Goal: Task Accomplishment & Management: Complete application form

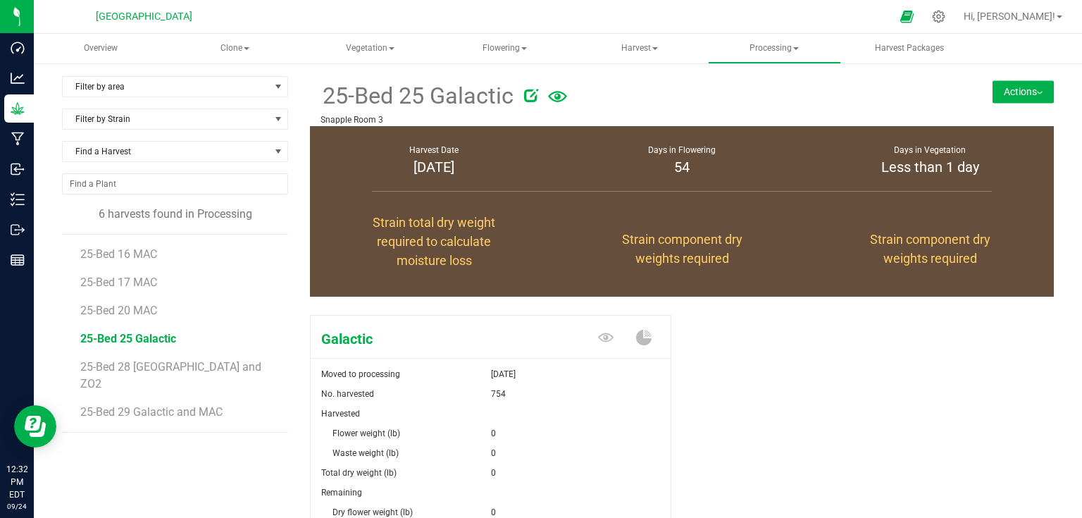
scroll to position [153, 0]
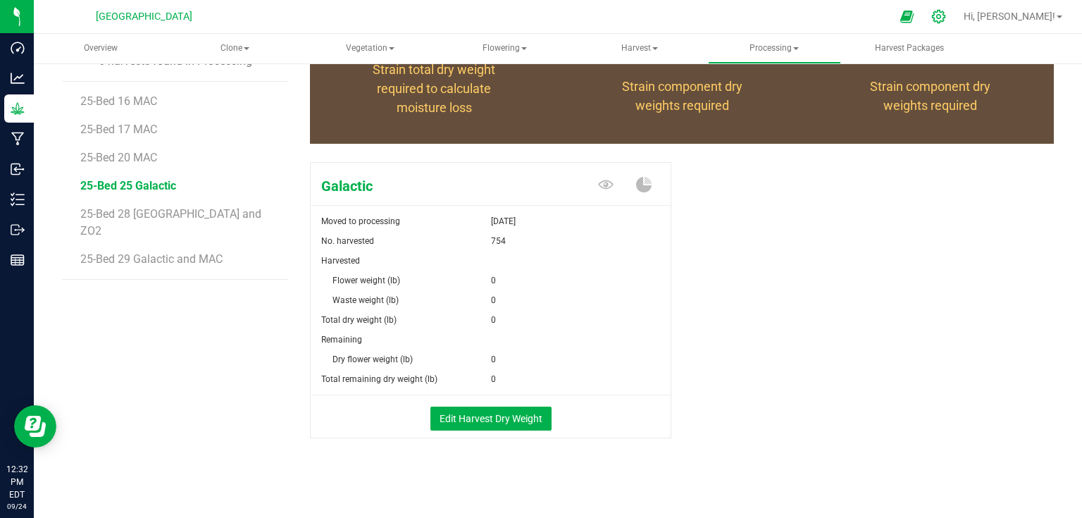
click at [946, 11] on icon at bounding box center [938, 16] width 15 height 15
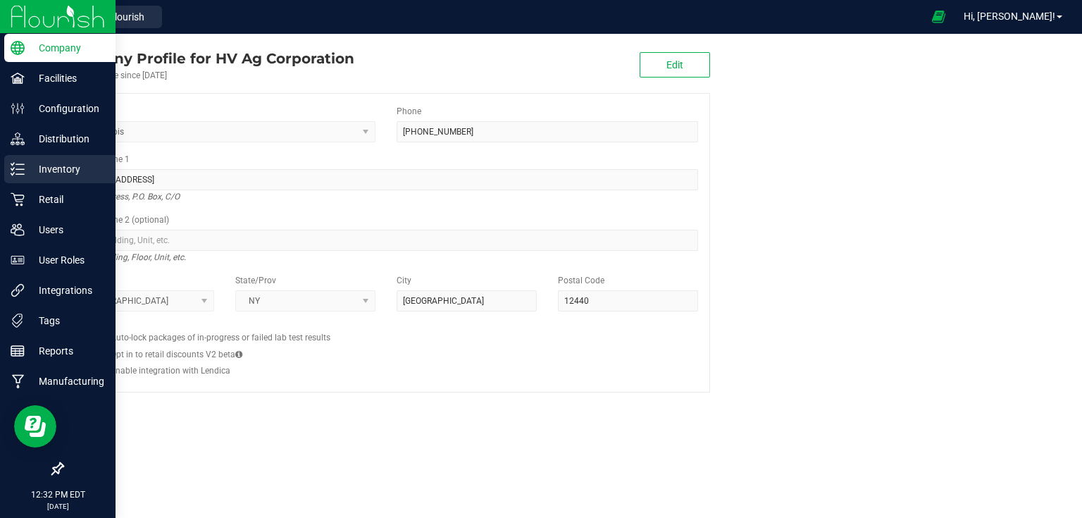
click at [12, 180] on div "Inventory" at bounding box center [59, 169] width 111 height 28
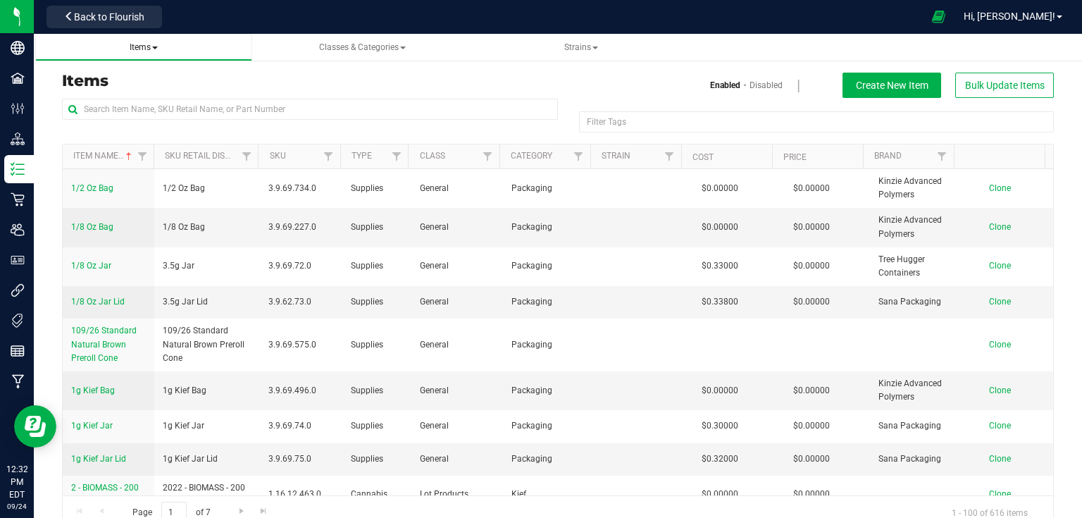
click at [163, 45] on span "Items" at bounding box center [143, 48] width 195 height 12
click at [156, 51] on span "Items" at bounding box center [144, 47] width 28 height 10
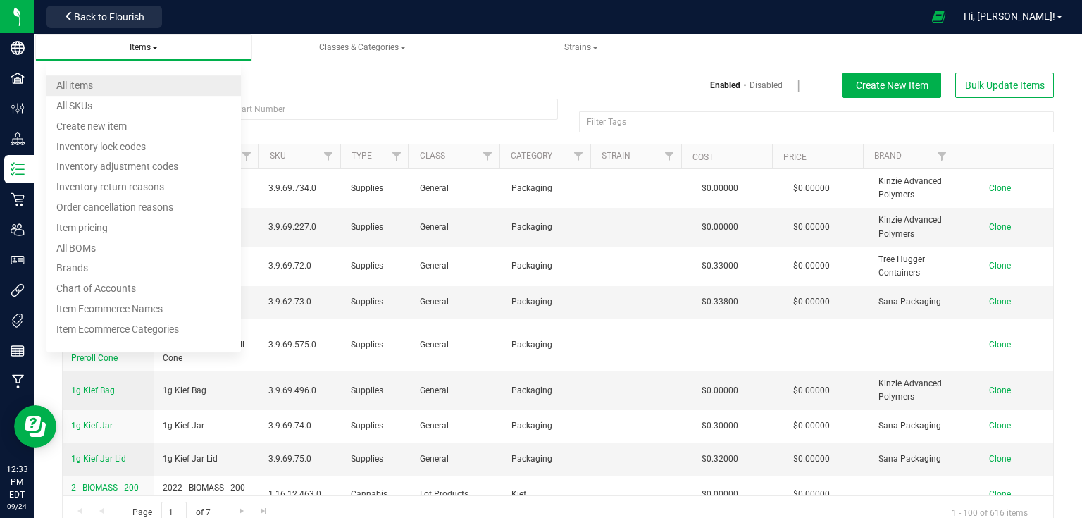
click at [106, 85] on li "All items" at bounding box center [143, 85] width 195 height 20
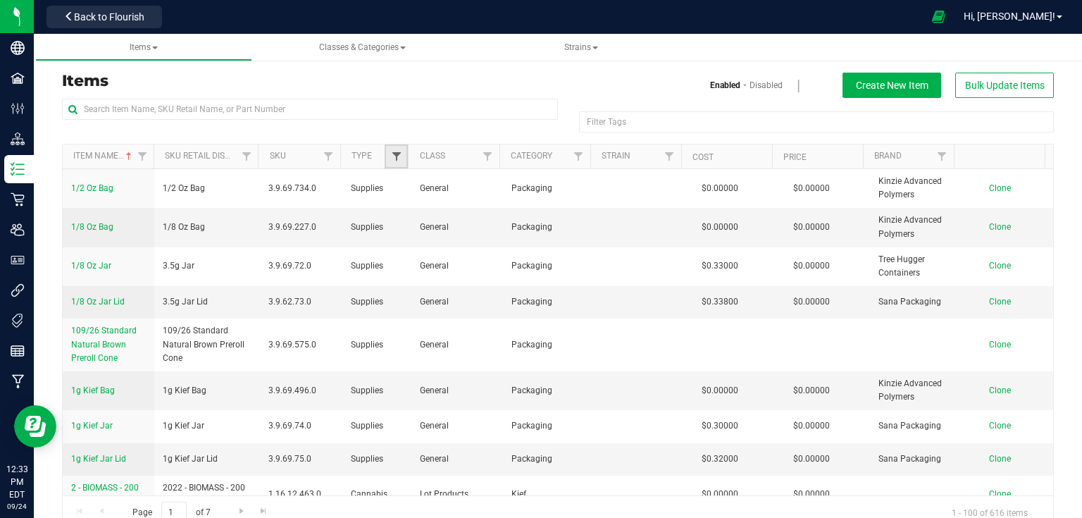
click at [394, 161] on span "Filter" at bounding box center [396, 156] width 11 height 11
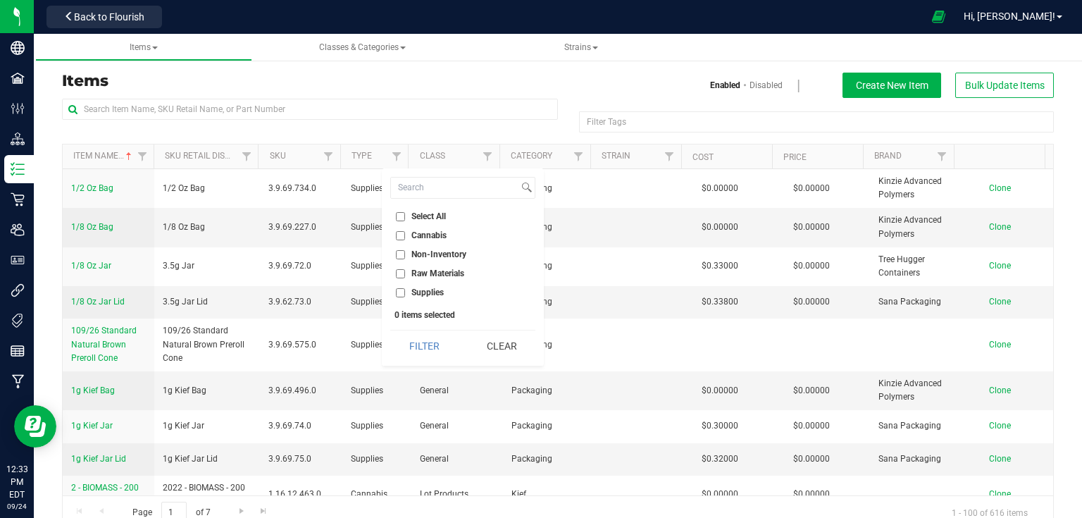
click at [403, 296] on li "Supplies" at bounding box center [462, 292] width 145 height 15
click at [399, 288] on input "Supplies" at bounding box center [400, 292] width 9 height 9
checkbox input "true"
click at [419, 354] on button "Filter" at bounding box center [424, 345] width 68 height 31
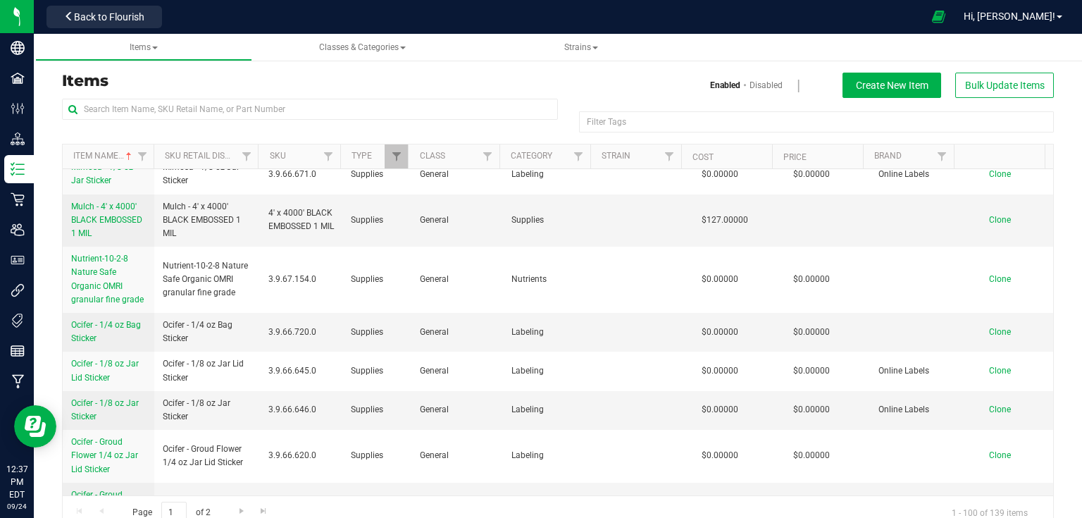
scroll to position [3832, 0]
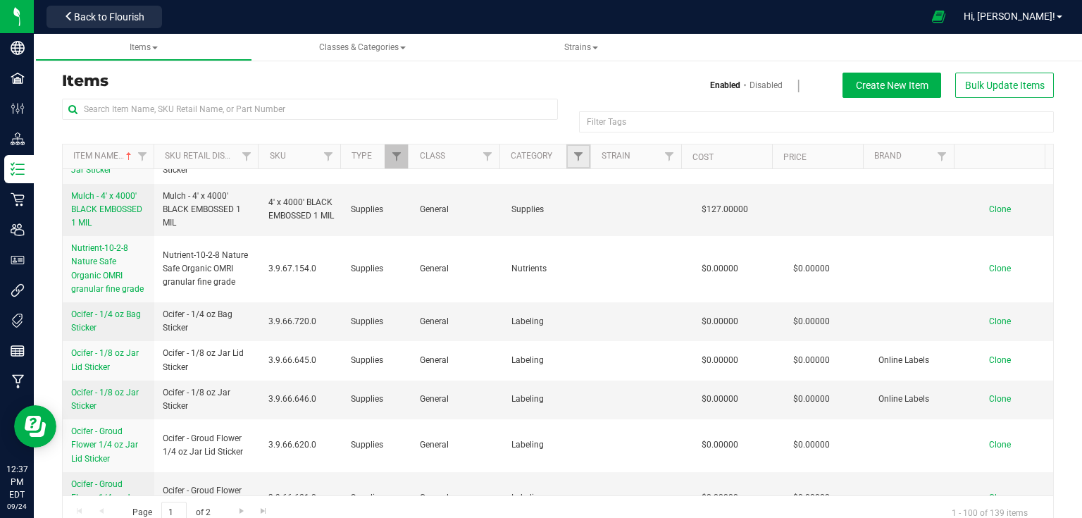
click at [580, 166] on link "Filter" at bounding box center [577, 156] width 23 height 24
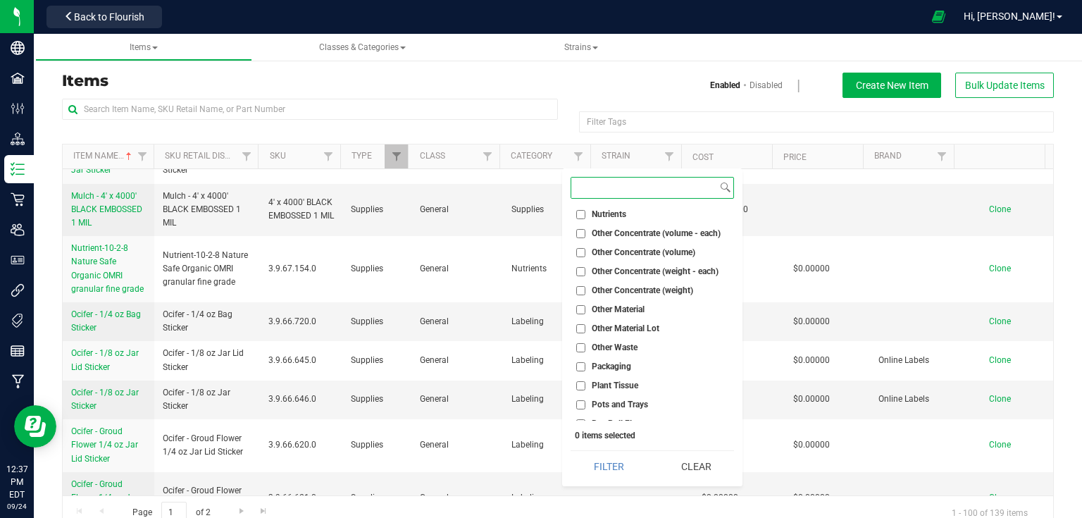
scroll to position [1014, 0]
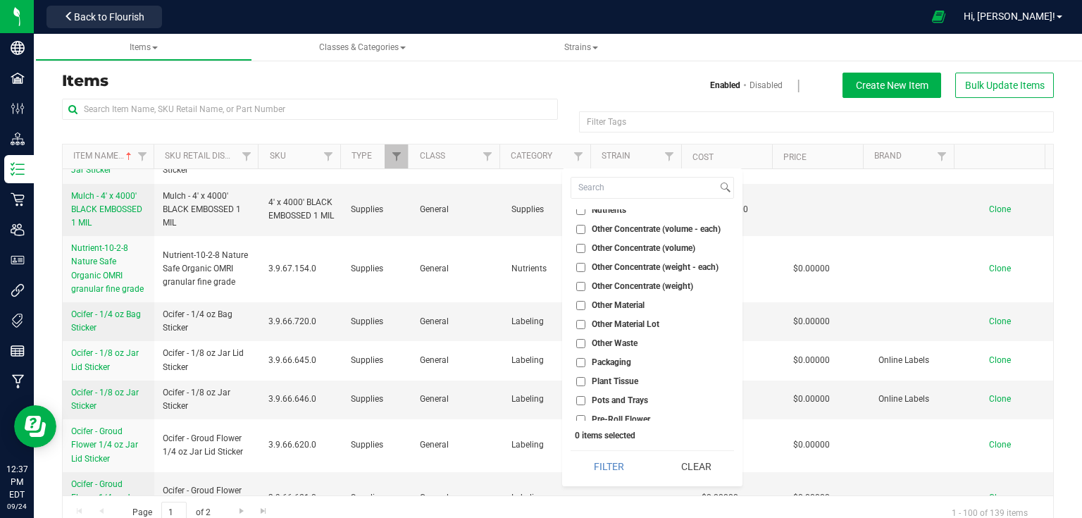
click at [580, 361] on input "Packaging" at bounding box center [580, 362] width 9 height 9
checkbox input "true"
click at [623, 470] on button "Filter" at bounding box center [608, 466] width 77 height 31
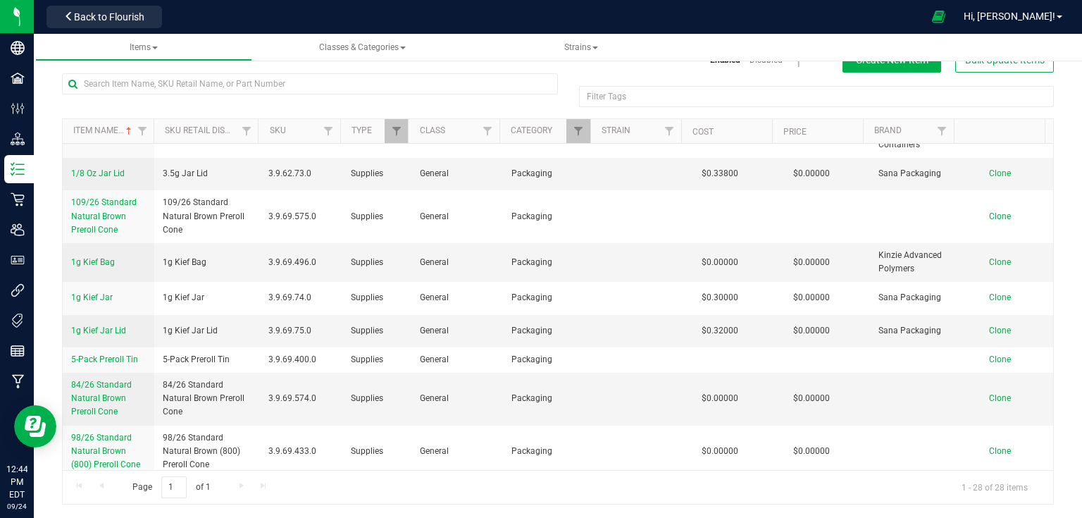
scroll to position [67, 0]
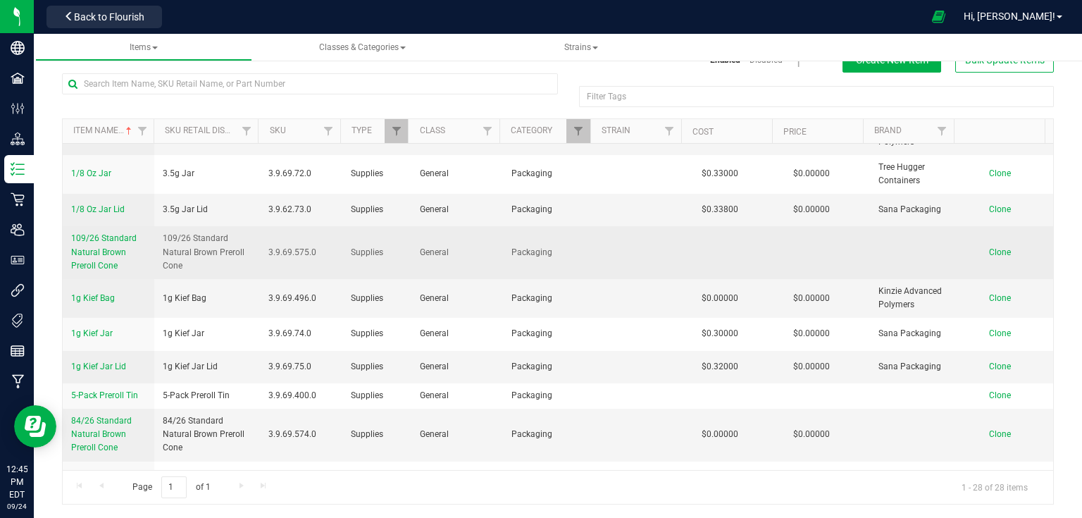
drag, startPoint x: 70, startPoint y: 232, endPoint x: 120, endPoint y: 267, distance: 61.2
click at [120, 267] on td "109/26 Standard Natural Brown Preroll Cone" at bounding box center [109, 252] width 92 height 53
copy span "109/26 Standard Natural Brown Preroll Cone"
click at [166, 265] on span "109/26 Standard Natural Brown Preroll Cone" at bounding box center [207, 252] width 89 height 41
drag, startPoint x: 159, startPoint y: 235, endPoint x: 203, endPoint y: 264, distance: 52.7
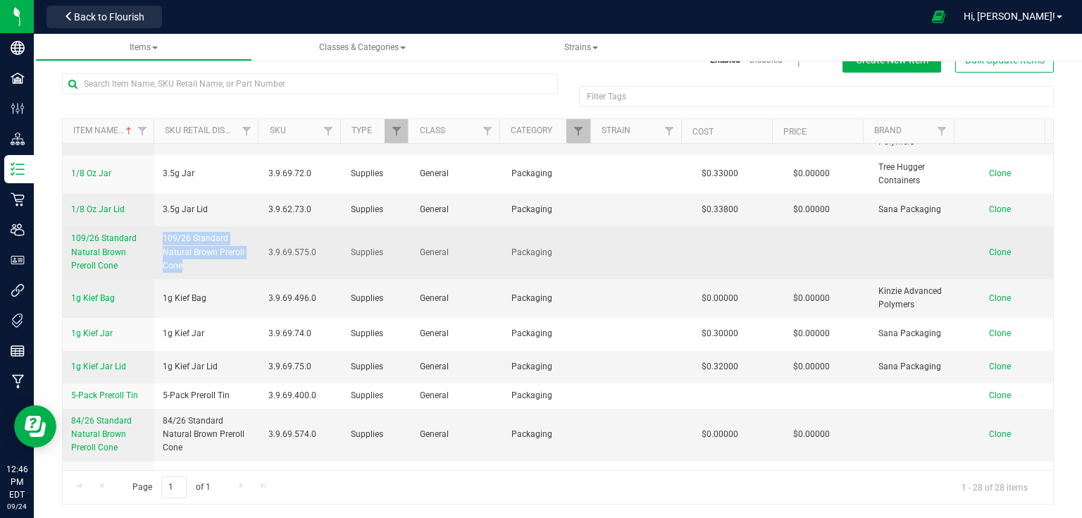
click at [203, 264] on td "109/26 Standard Natural Brown Preroll Cone" at bounding box center [207, 252] width 106 height 53
copy span "109/26 Standard Natural Brown Preroll Cone"
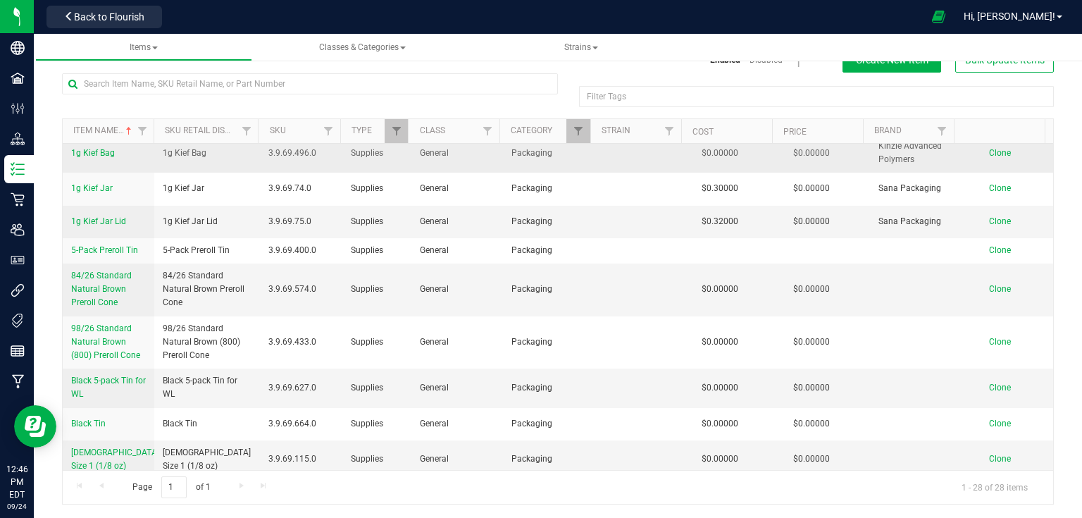
scroll to position [225, 0]
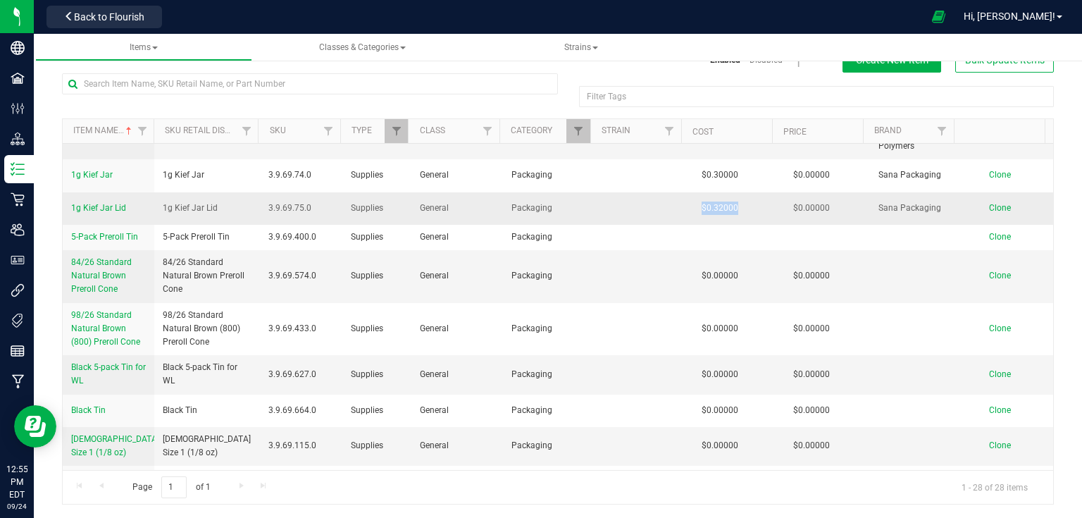
drag, startPoint x: 659, startPoint y: 204, endPoint x: 745, endPoint y: 201, distance: 86.0
click at [745, 201] on tr "1g Kief Jar Lid 1g Kief Jar Lid 3.9.69.75.0 Supplies General Packaging $0.32000…" at bounding box center [558, 208] width 990 height 32
click at [780, 108] on div "Filter Tags Filter Tags" at bounding box center [806, 102] width 496 height 32
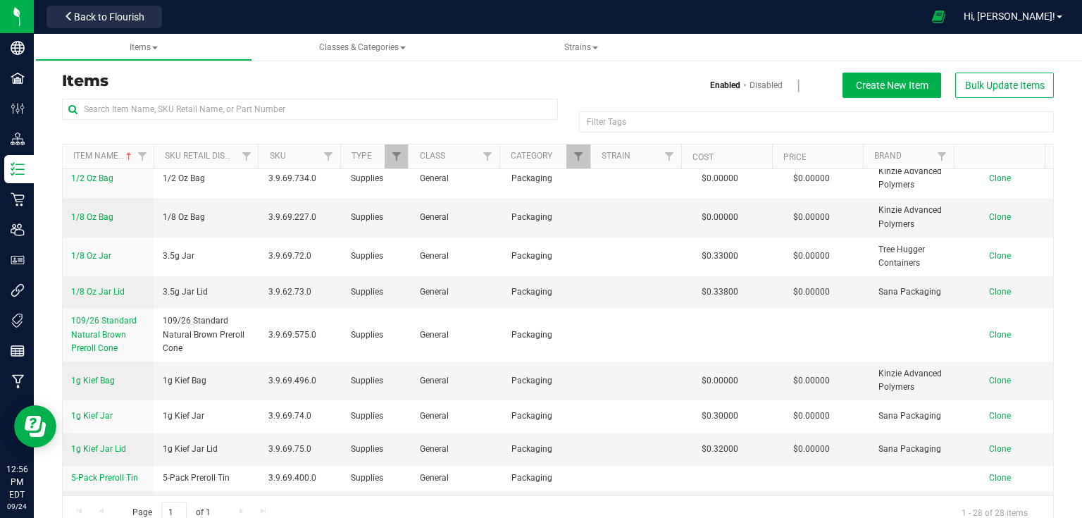
scroll to position [0, 0]
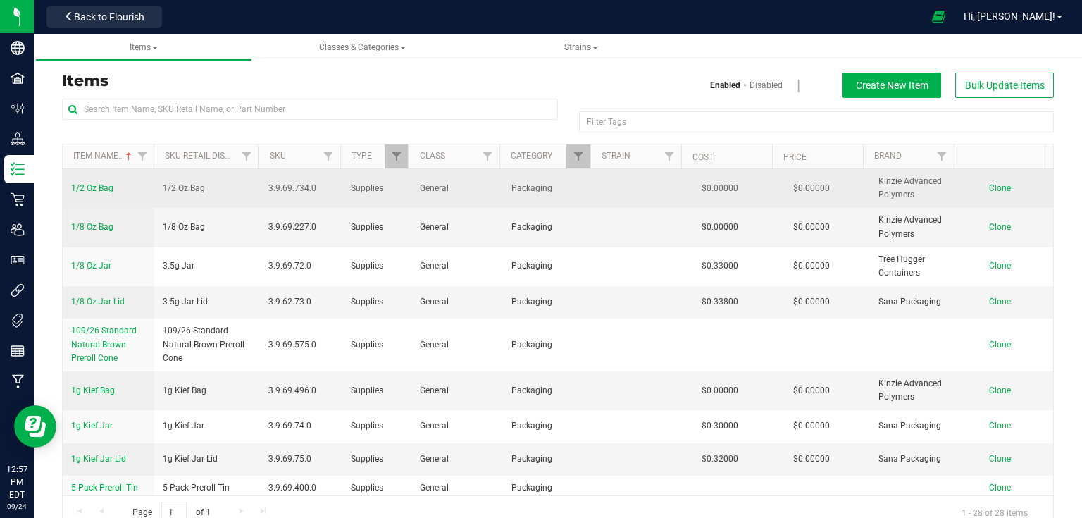
drag, startPoint x: 864, startPoint y: 179, endPoint x: 899, endPoint y: 194, distance: 37.8
click at [899, 194] on span "Kinzie Advanced Polymers" at bounding box center [915, 188] width 75 height 27
copy span "Kinzie Advanced Polymers"
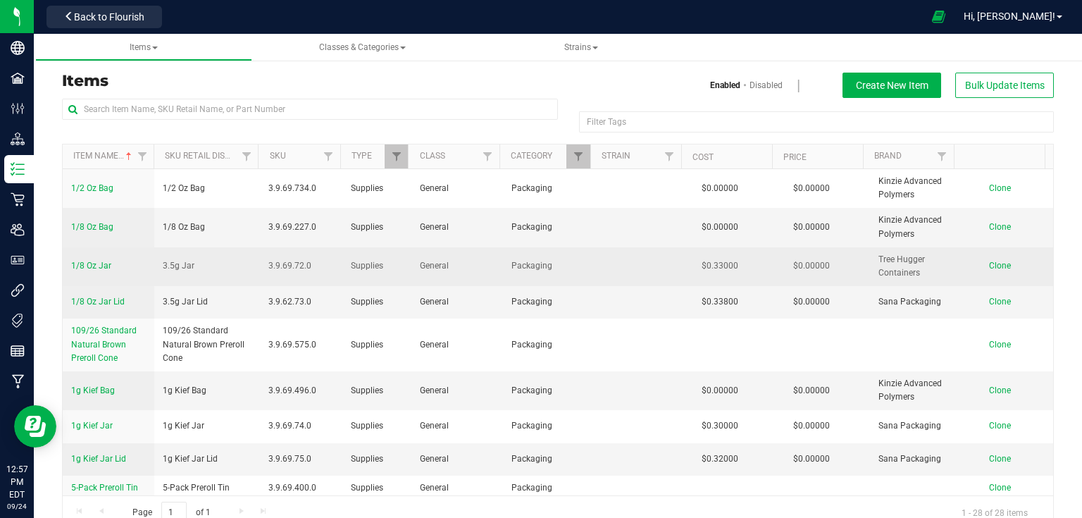
drag, startPoint x: 861, startPoint y: 258, endPoint x: 921, endPoint y: 268, distance: 61.3
click at [921, 268] on td "Tree Hugger Containers" at bounding box center [916, 266] width 92 height 39
copy span "Tree Hugger Containers"
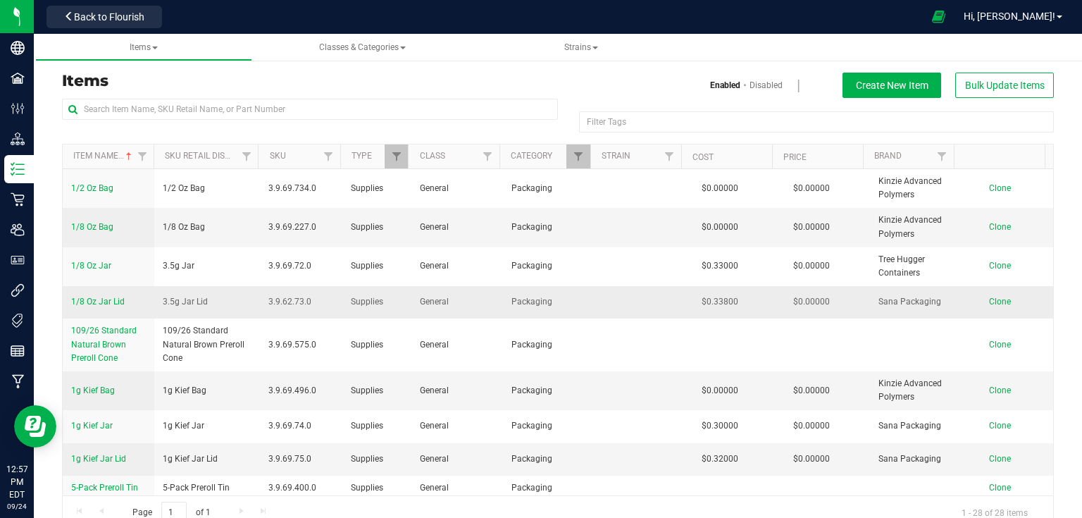
drag, startPoint x: 859, startPoint y: 296, endPoint x: 930, endPoint y: 296, distance: 70.4
click at [930, 296] on td "Sana Packaging" at bounding box center [916, 302] width 92 height 32
copy span "Sana Packaging"
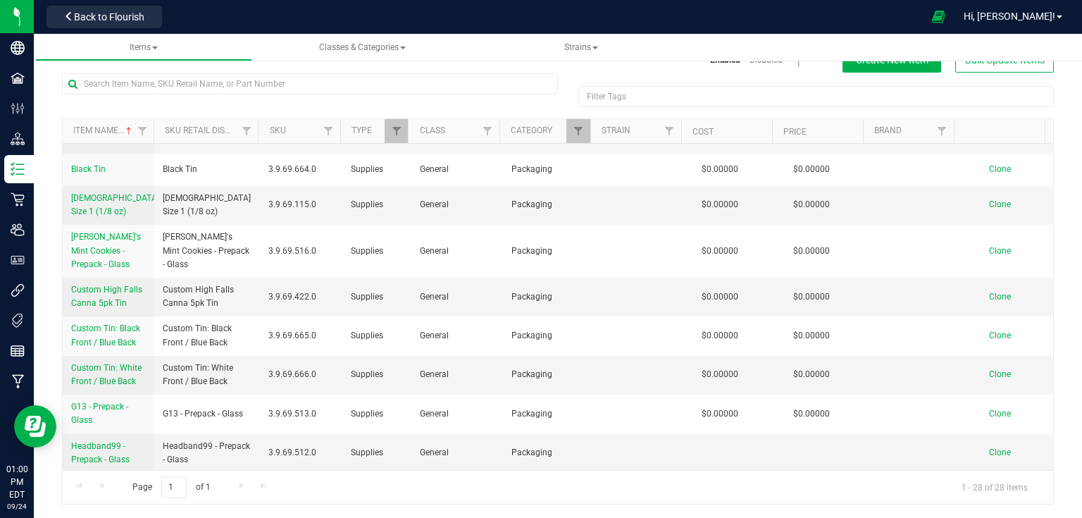
scroll to position [461, 0]
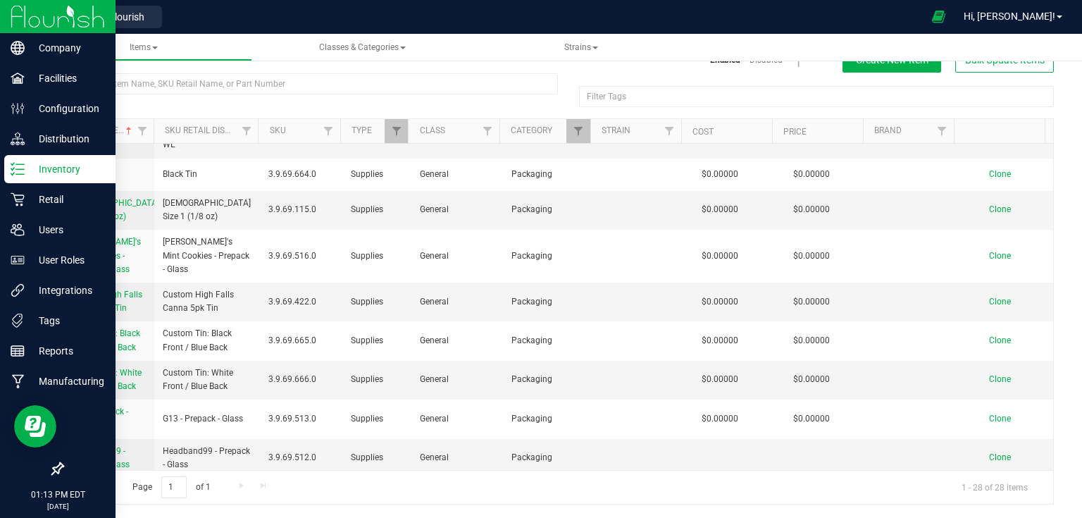
click at [87, 21] on img at bounding box center [58, 16] width 94 height 33
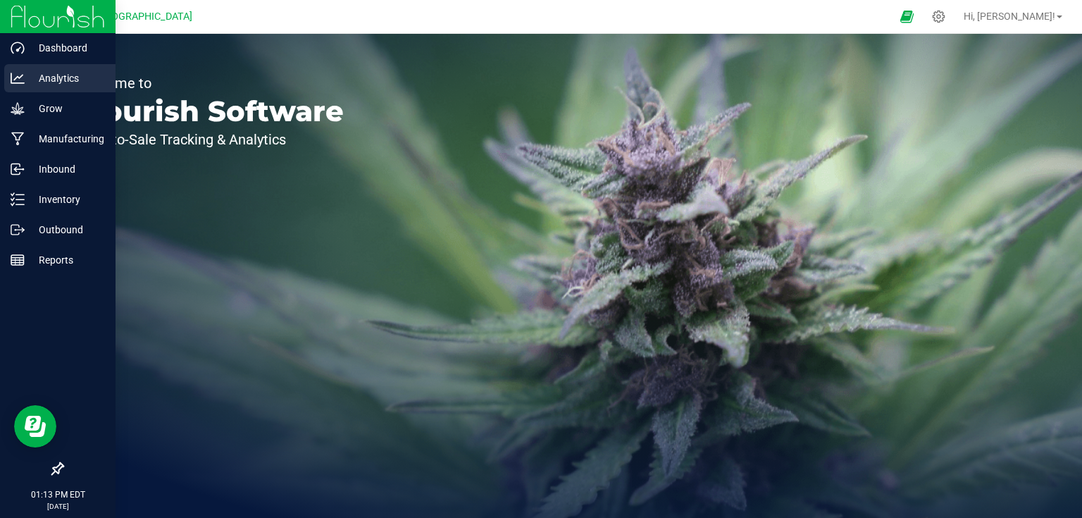
click at [79, 87] on div "Analytics" at bounding box center [59, 78] width 111 height 28
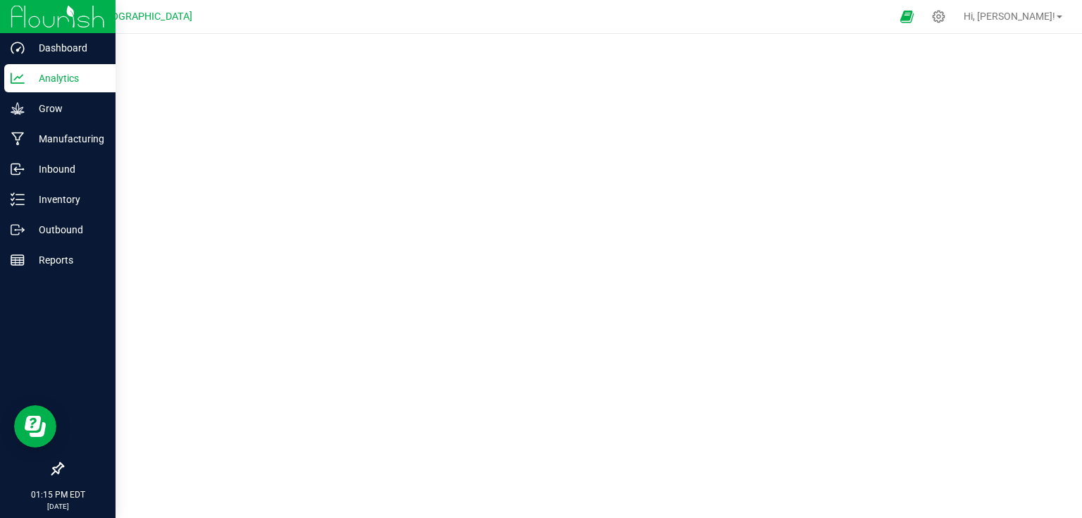
click at [46, 70] on p "Analytics" at bounding box center [67, 78] width 85 height 17
click at [85, 15] on img at bounding box center [58, 16] width 94 height 33
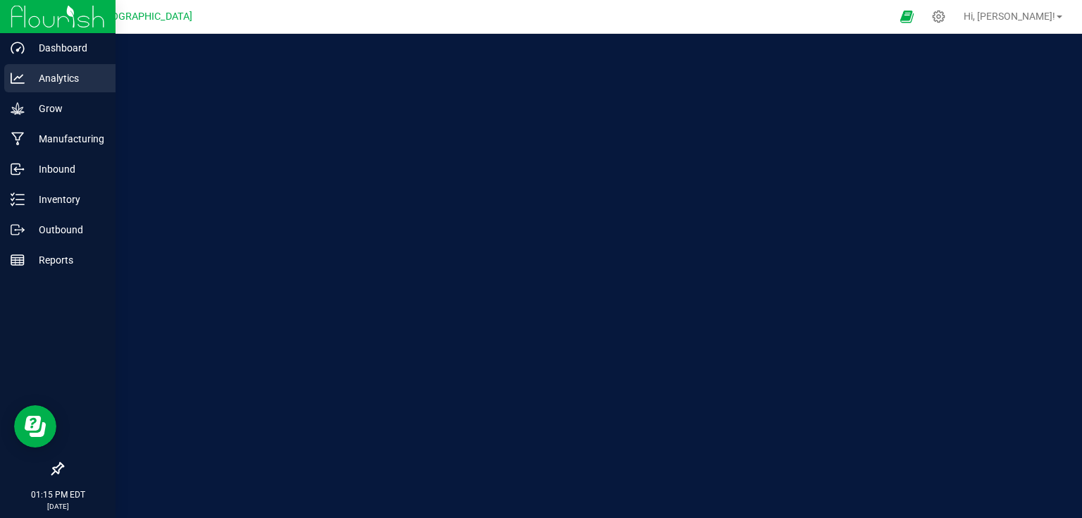
click at [51, 76] on p "Analytics" at bounding box center [67, 78] width 85 height 17
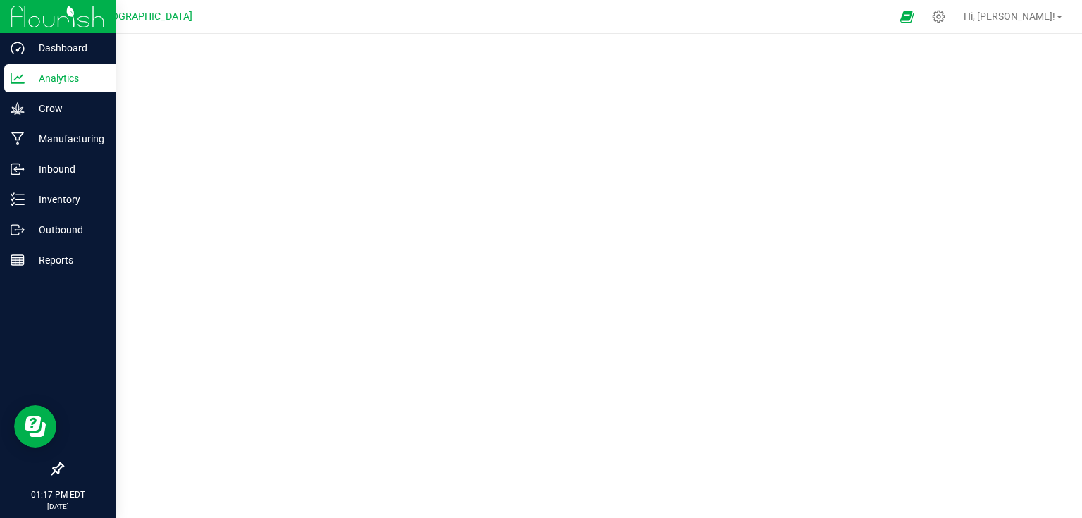
click at [25, 82] on p "Analytics" at bounding box center [67, 78] width 85 height 17
click at [28, 79] on p "Analytics" at bounding box center [67, 78] width 85 height 17
click at [65, 144] on p "Manufacturing" at bounding box center [67, 138] width 85 height 17
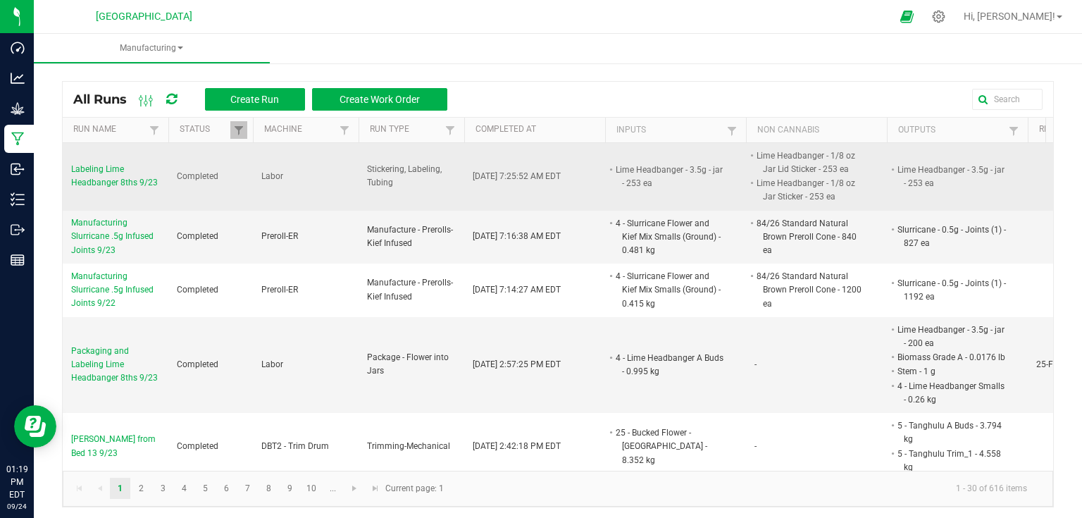
click at [123, 180] on span "Labeling Lime Headbanger 8ths 9/23" at bounding box center [115, 176] width 89 height 27
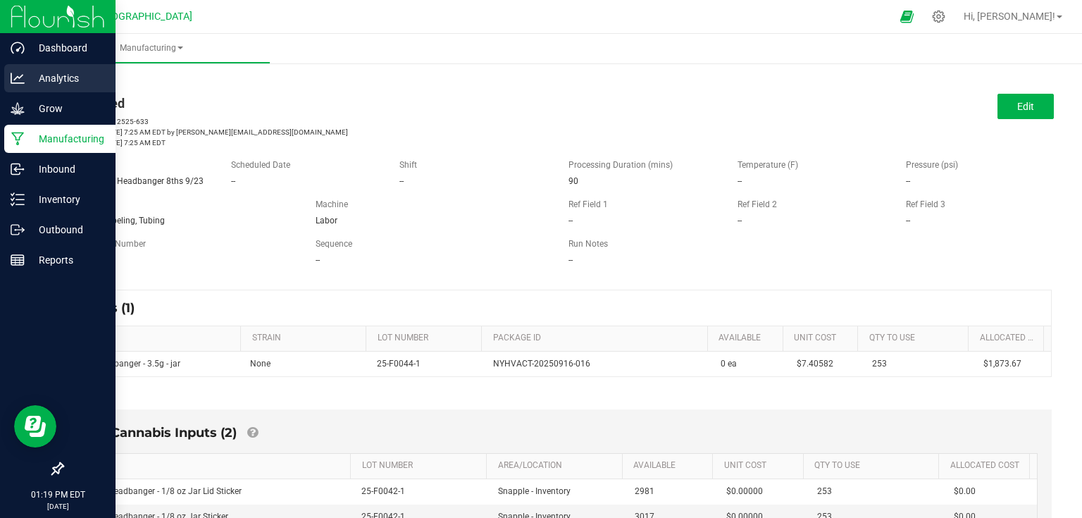
click at [7, 87] on div "Analytics" at bounding box center [59, 78] width 111 height 28
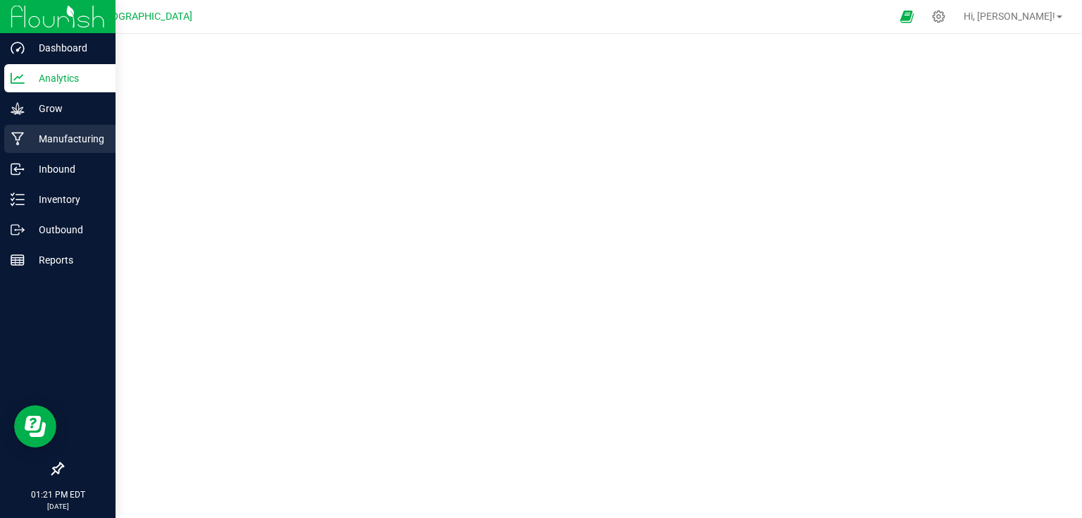
click at [30, 141] on p "Manufacturing" at bounding box center [67, 138] width 85 height 17
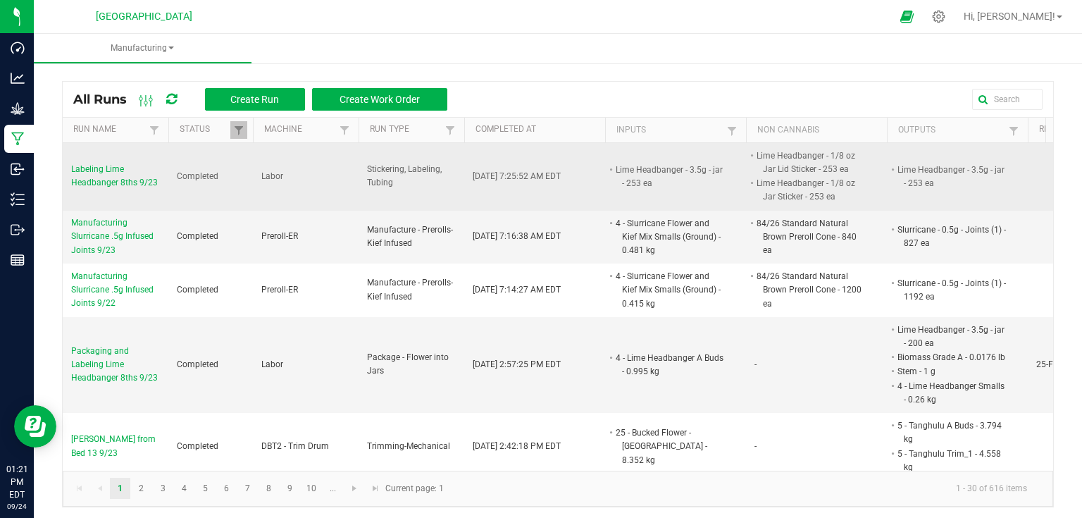
click at [106, 186] on span "Labeling Lime Headbanger 8ths 9/23" at bounding box center [115, 176] width 89 height 27
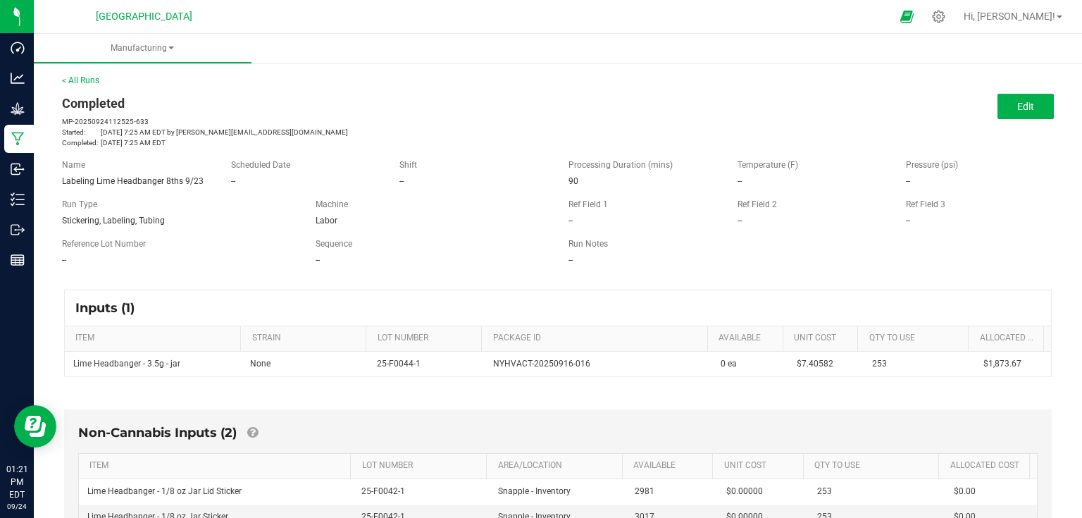
click at [251, 434] on span at bounding box center [252, 432] width 11 height 13
click at [252, 433] on span at bounding box center [252, 432] width 11 height 13
click at [258, 431] on span at bounding box center [252, 432] width 11 height 13
click at [1025, 116] on button "Edit" at bounding box center [1025, 106] width 56 height 25
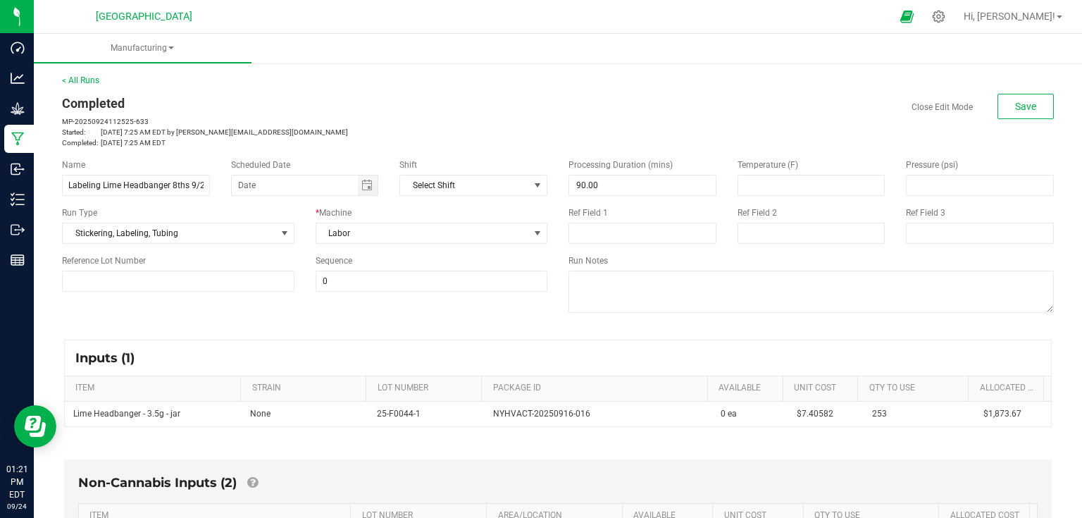
click at [250, 487] on span at bounding box center [252, 482] width 11 height 13
click at [256, 482] on span at bounding box center [252, 482] width 11 height 13
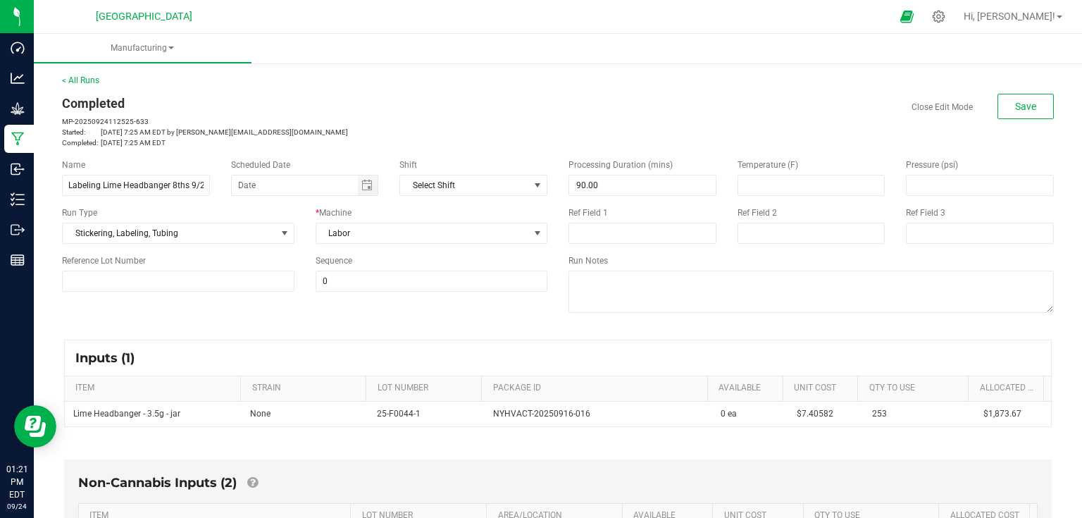
click at [1025, 87] on div "< All Runs Completed MP-20250924112525-633 Started: [DATE] 7:25 AM EDT by [PERS…" at bounding box center [558, 111] width 992 height 74
click at [1023, 104] on span "Save" at bounding box center [1025, 106] width 21 height 11
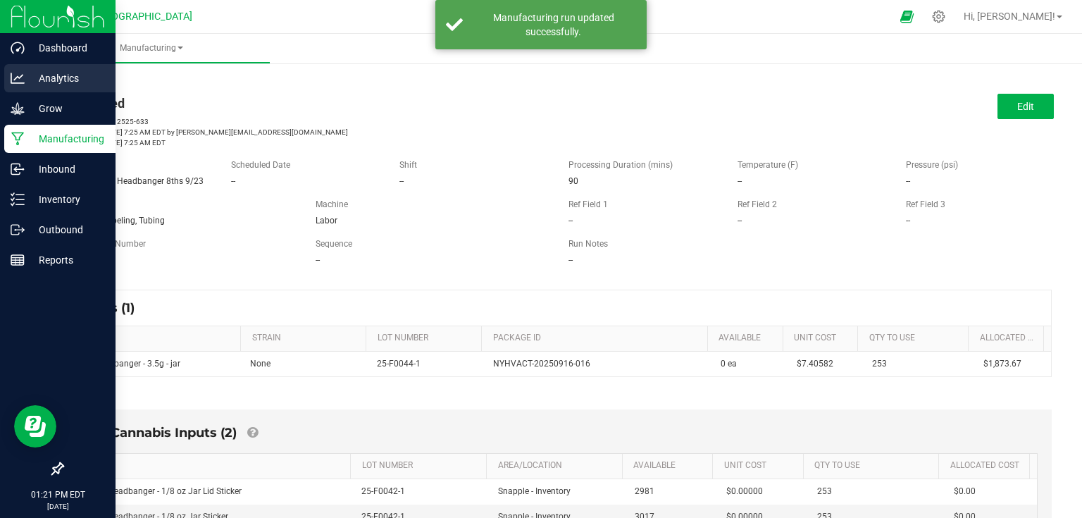
click at [58, 82] on p "Analytics" at bounding box center [67, 78] width 85 height 17
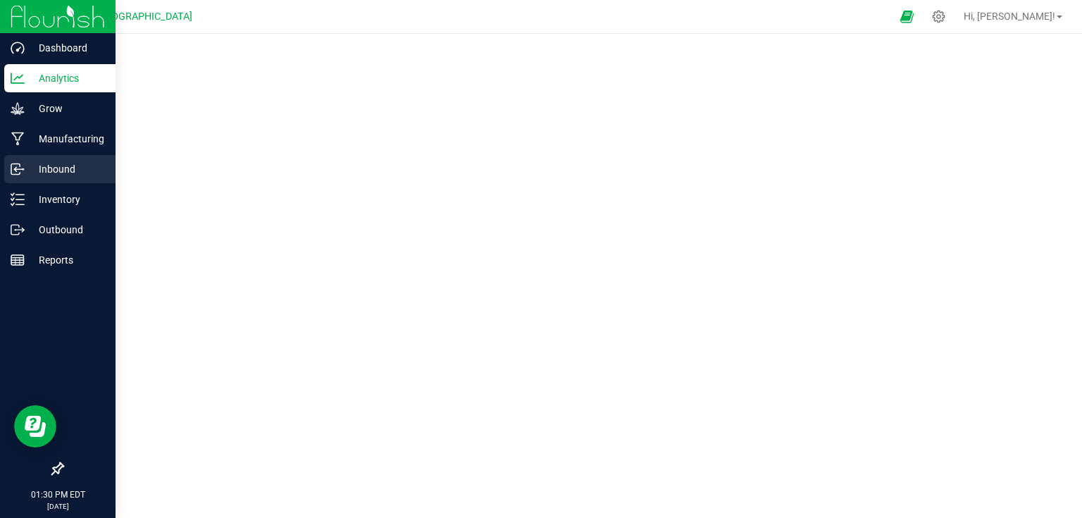
click at [68, 168] on p "Inbound" at bounding box center [67, 169] width 85 height 17
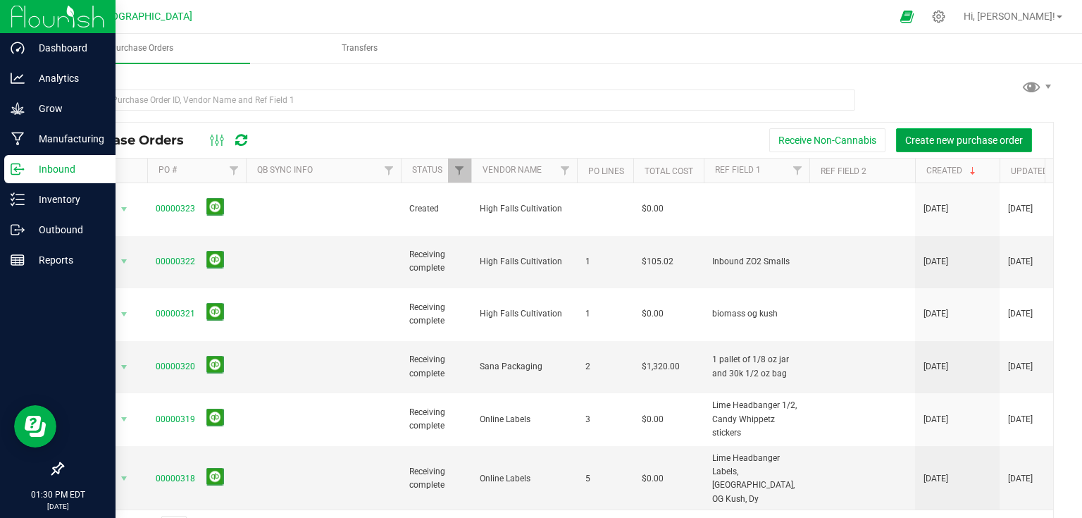
click at [966, 144] on span "Create new purchase order" at bounding box center [964, 140] width 118 height 11
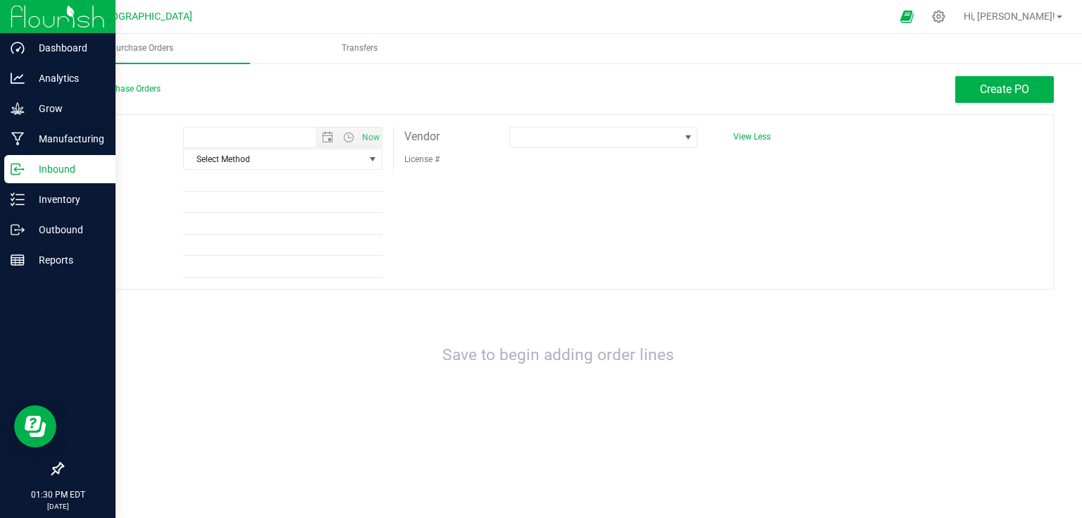
type input "[DATE] 1:30 PM"
click at [627, 144] on span at bounding box center [595, 137] width 170 height 20
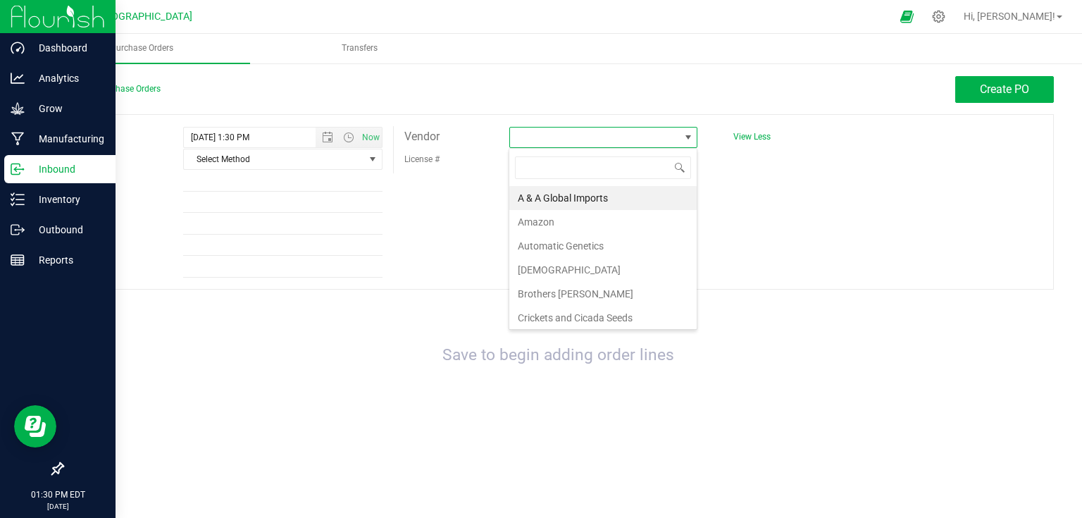
scroll to position [20, 189]
click at [563, 272] on li "[DEMOGRAPHIC_DATA]" at bounding box center [602, 270] width 187 height 24
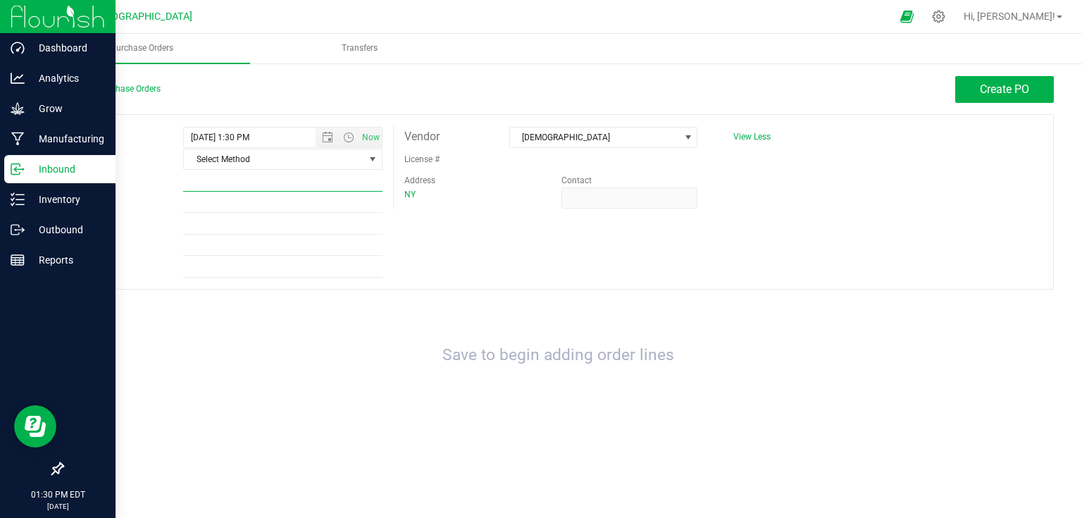
click at [216, 177] on input "Ref Field 1" at bounding box center [282, 180] width 199 height 21
type input "Size 1"
click at [986, 96] on span "Create PO" at bounding box center [1004, 88] width 49 height 13
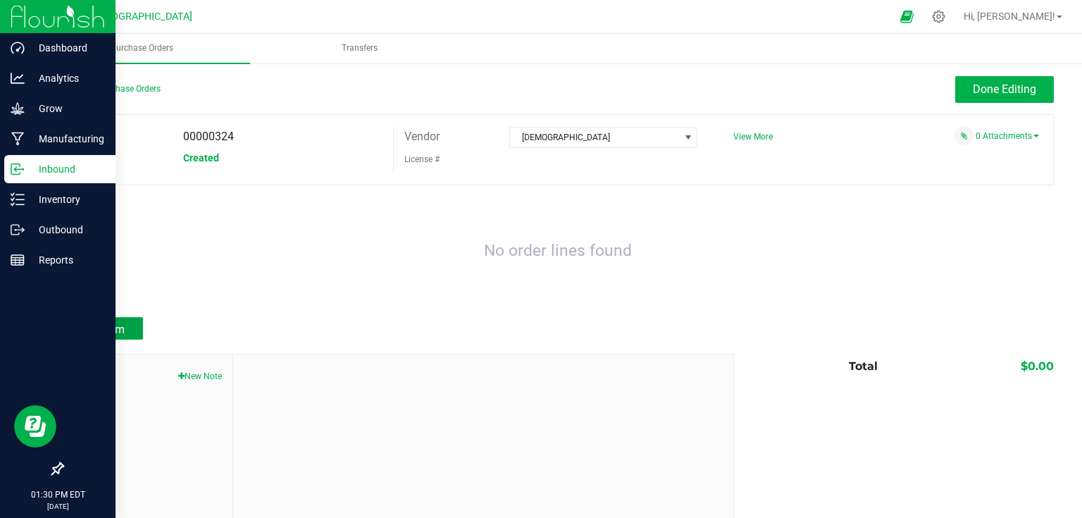
click at [112, 329] on span "Add Item" at bounding box center [102, 329] width 44 height 13
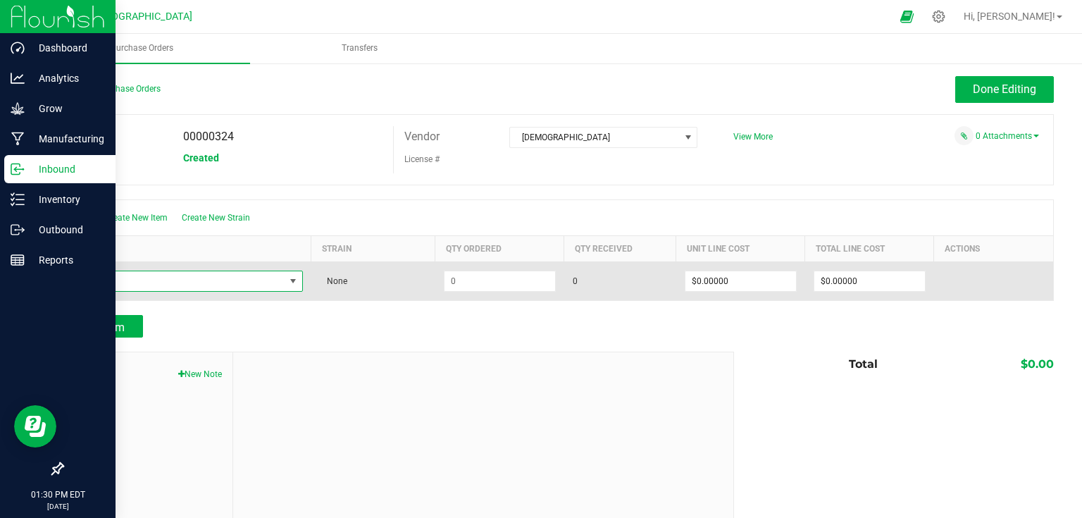
click at [197, 275] on span "NO DATA FOUND" at bounding box center [179, 281] width 212 height 20
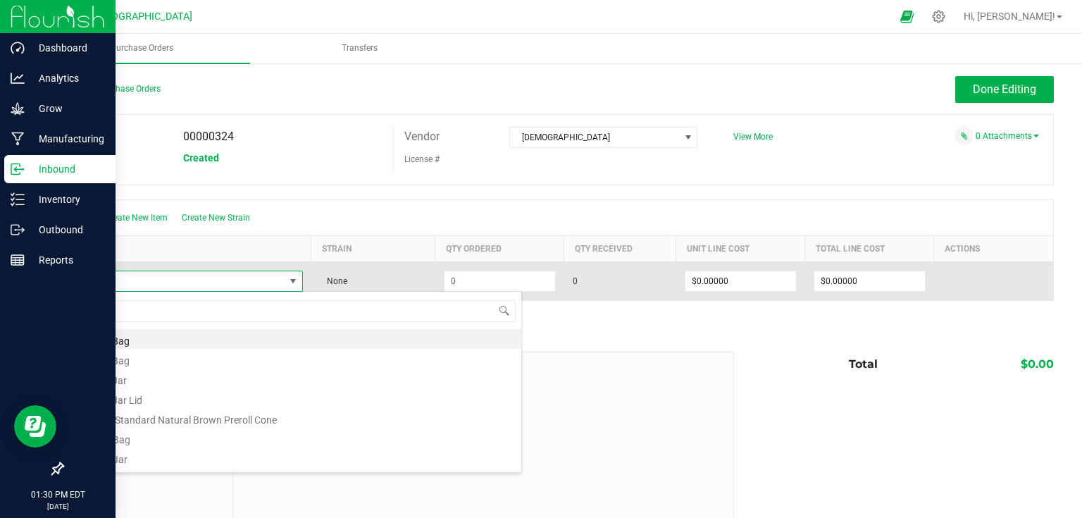
scroll to position [20, 227]
type input "o"
type input "[PERSON_NAME]"
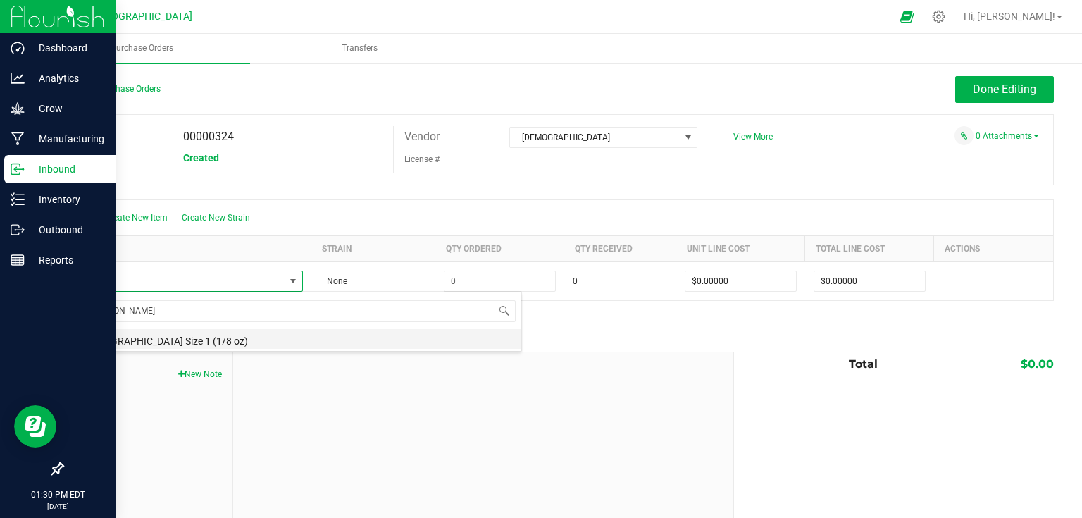
click at [192, 344] on li "[DEMOGRAPHIC_DATA] Size 1 (1/8 oz)" at bounding box center [296, 339] width 449 height 20
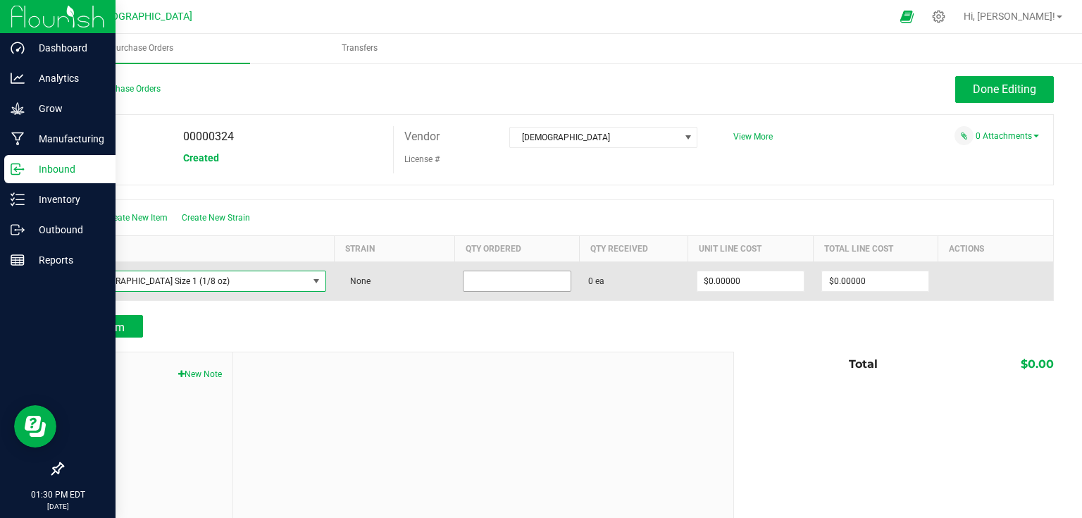
click at [487, 285] on input at bounding box center [516, 281] width 106 height 20
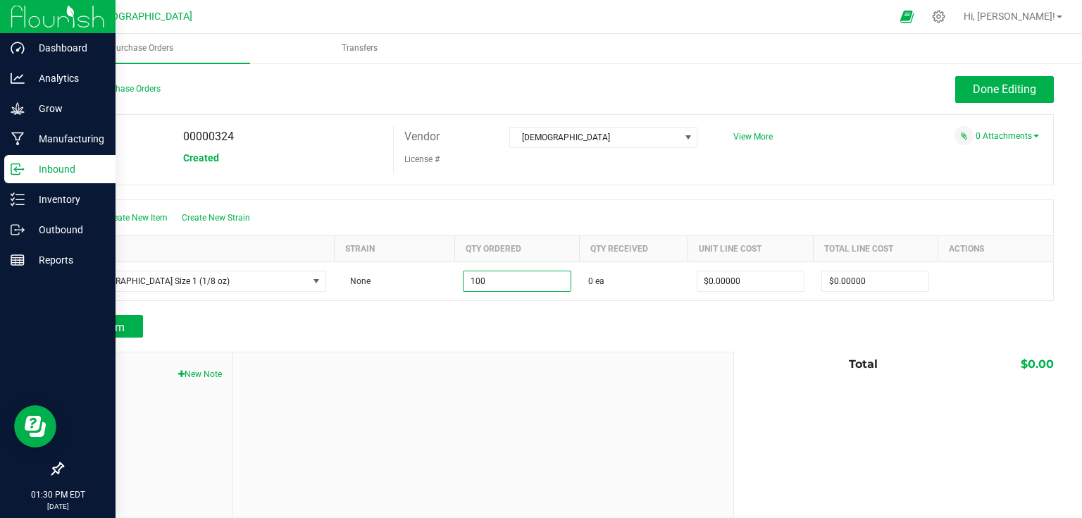
type input "100 ea"
click at [575, 343] on div at bounding box center [558, 344] width 992 height 14
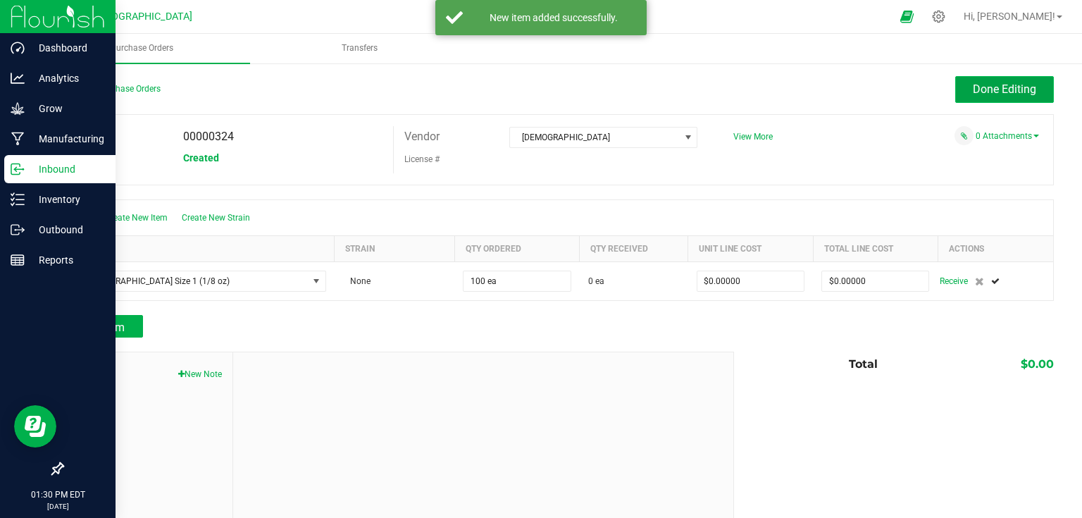
click at [973, 91] on span "Done Editing" at bounding box center [1004, 88] width 63 height 13
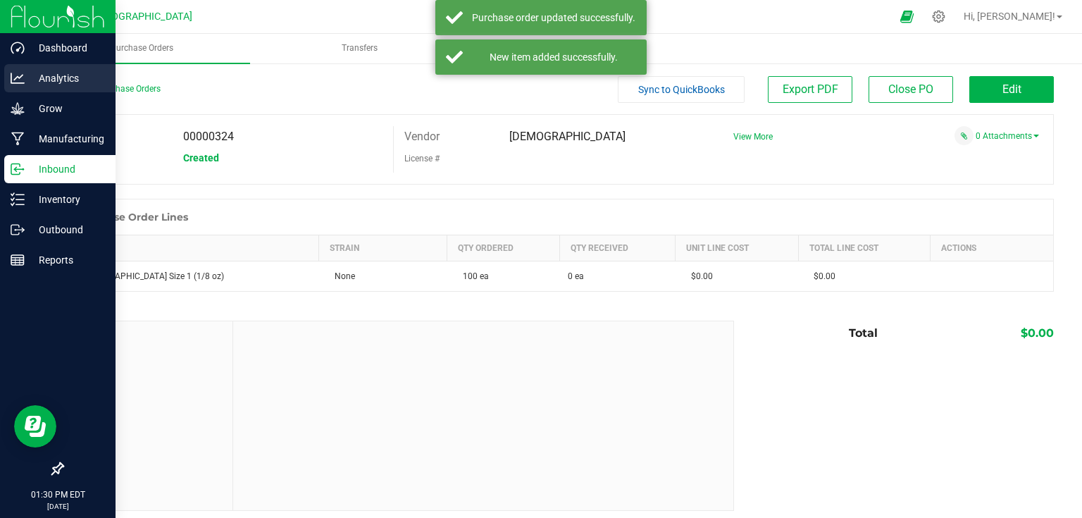
click at [30, 80] on p "Analytics" at bounding box center [67, 78] width 85 height 17
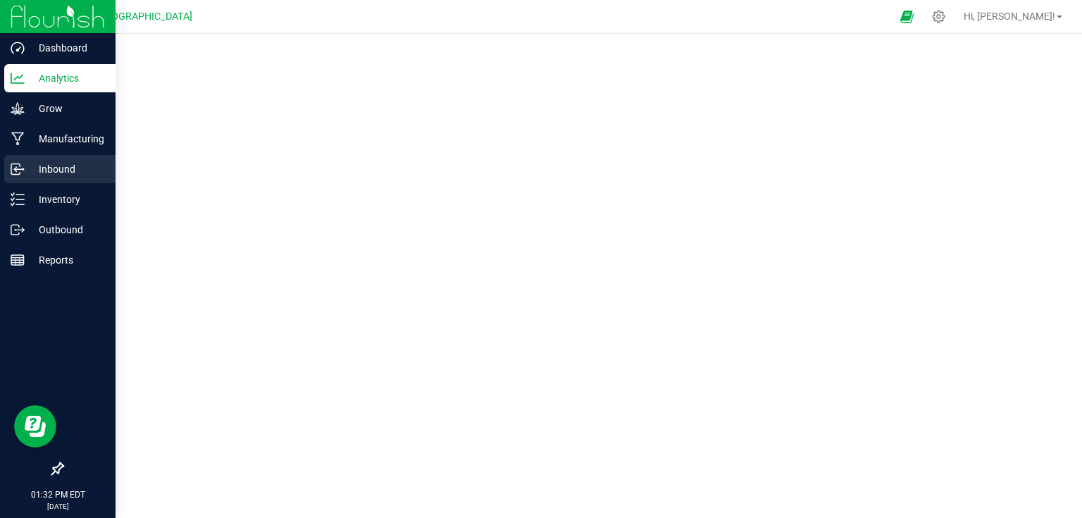
click at [39, 177] on div "Inbound" at bounding box center [59, 169] width 111 height 28
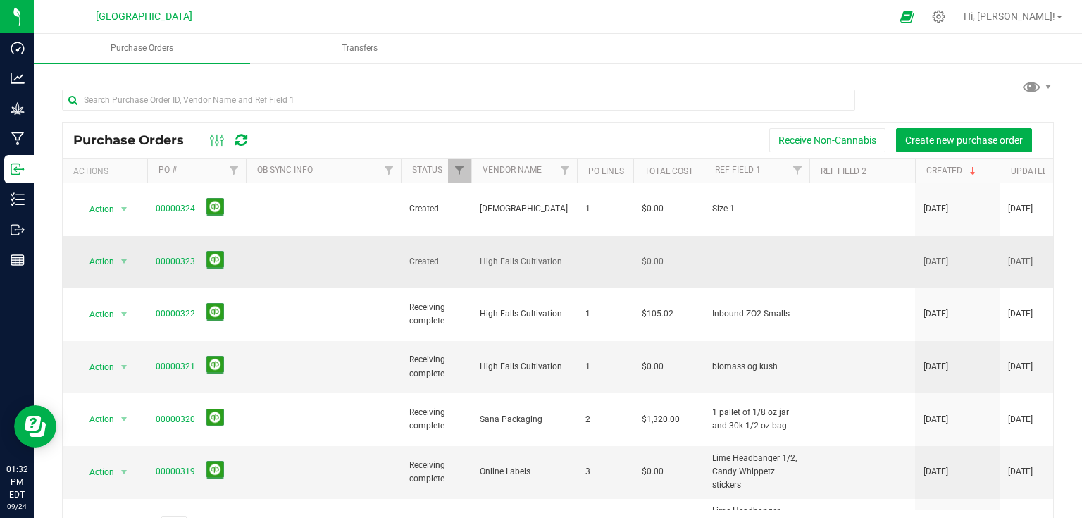
click at [174, 256] on link "00000323" at bounding box center [175, 261] width 39 height 10
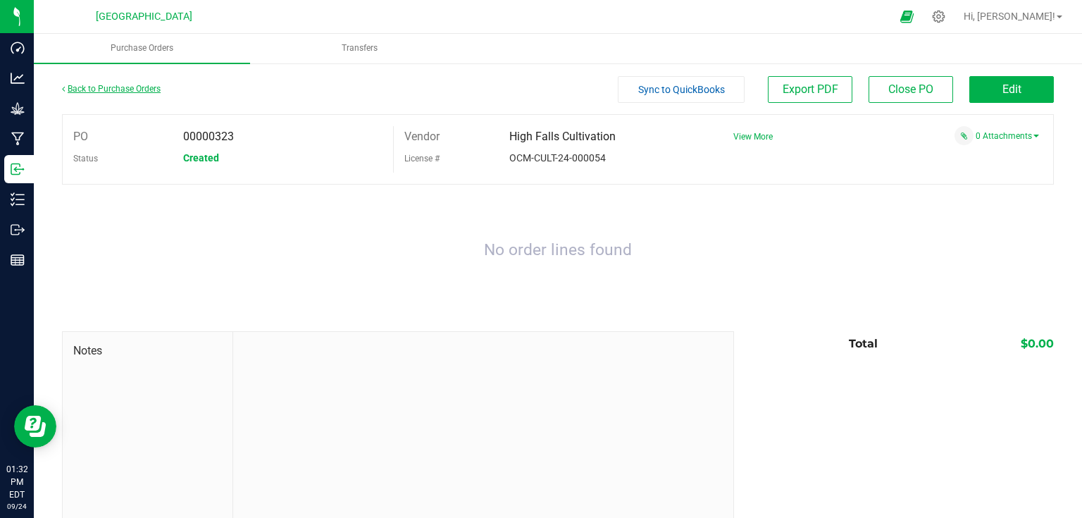
click at [137, 87] on link "Back to Purchase Orders" at bounding box center [111, 89] width 99 height 10
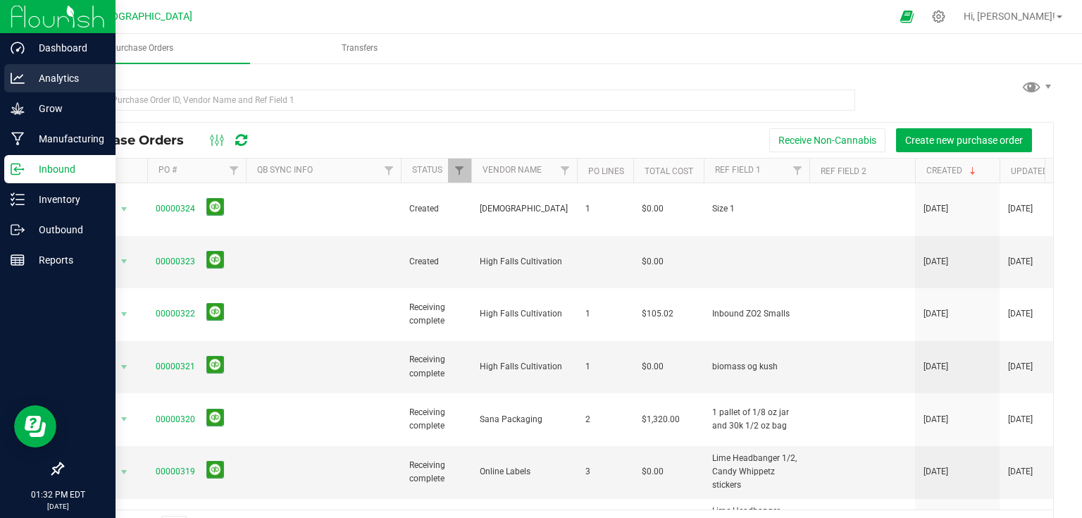
click at [22, 75] on icon at bounding box center [18, 78] width 14 height 11
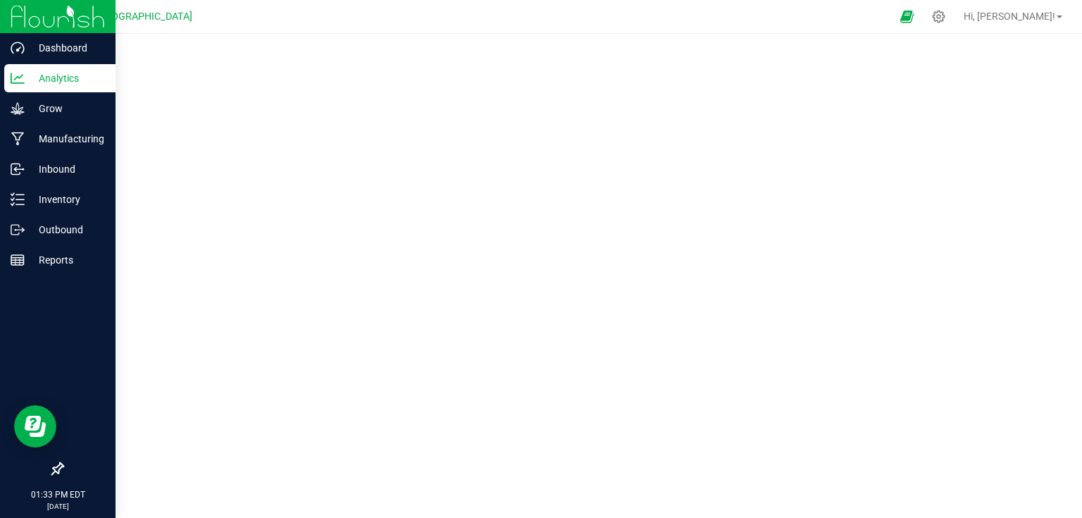
click at [67, 77] on p "Analytics" at bounding box center [67, 78] width 85 height 17
